Goal: Information Seeking & Learning: Learn about a topic

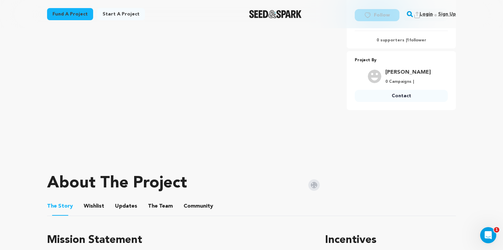
scroll to position [152, 0]
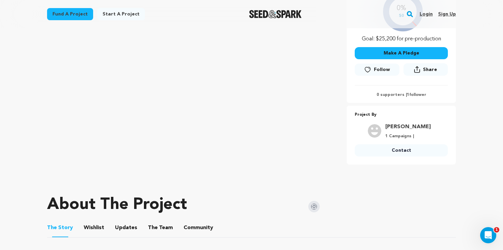
scroll to position [172, 0]
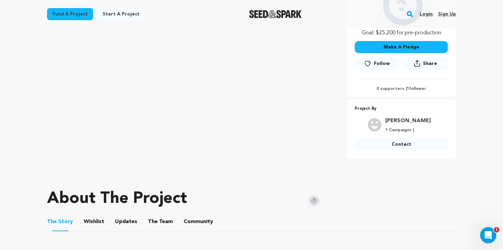
click at [148, 220] on li "The Team The Team" at bounding box center [160, 221] width 25 height 19
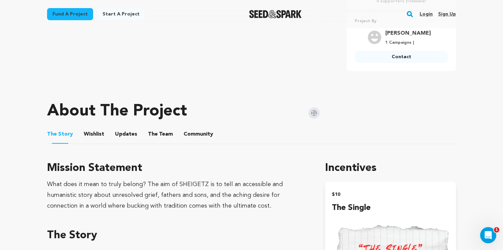
scroll to position [262, 0]
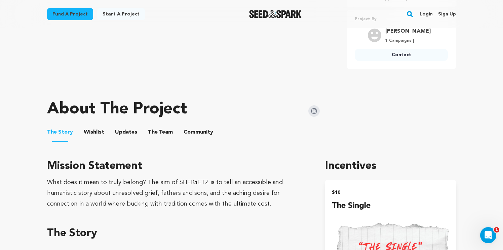
click at [157, 133] on button "The Team" at bounding box center [160, 133] width 16 height 16
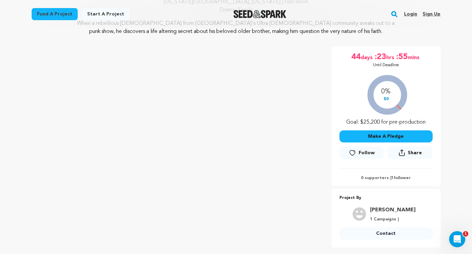
scroll to position [312, 0]
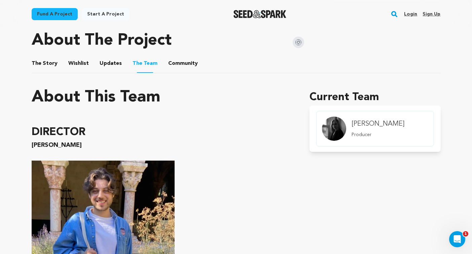
scroll to position [188, 0]
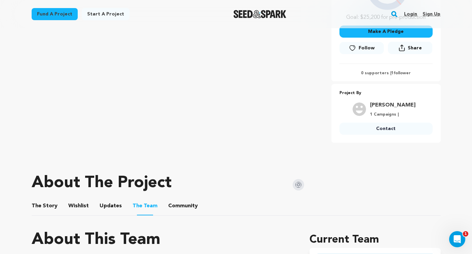
click at [39, 207] on button "The Story" at bounding box center [44, 207] width 16 height 16
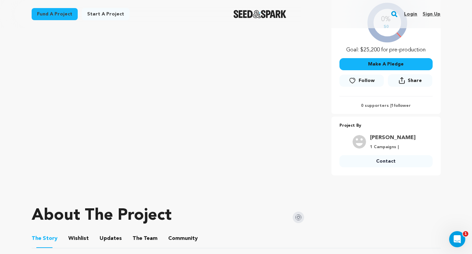
scroll to position [161, 0]
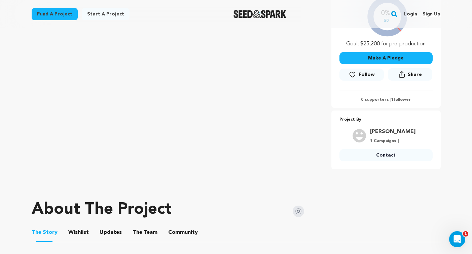
click at [420, 77] on span "Share" at bounding box center [415, 74] width 14 height 7
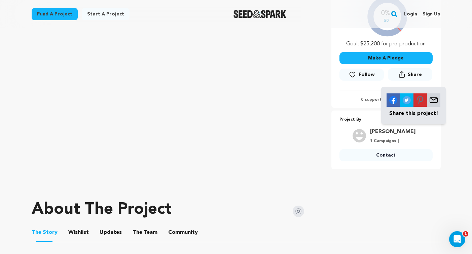
click at [437, 101] on img at bounding box center [433, 99] width 13 height 13
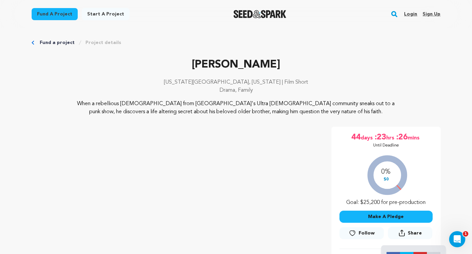
scroll to position [0, 0]
